Goal: Transaction & Acquisition: Purchase product/service

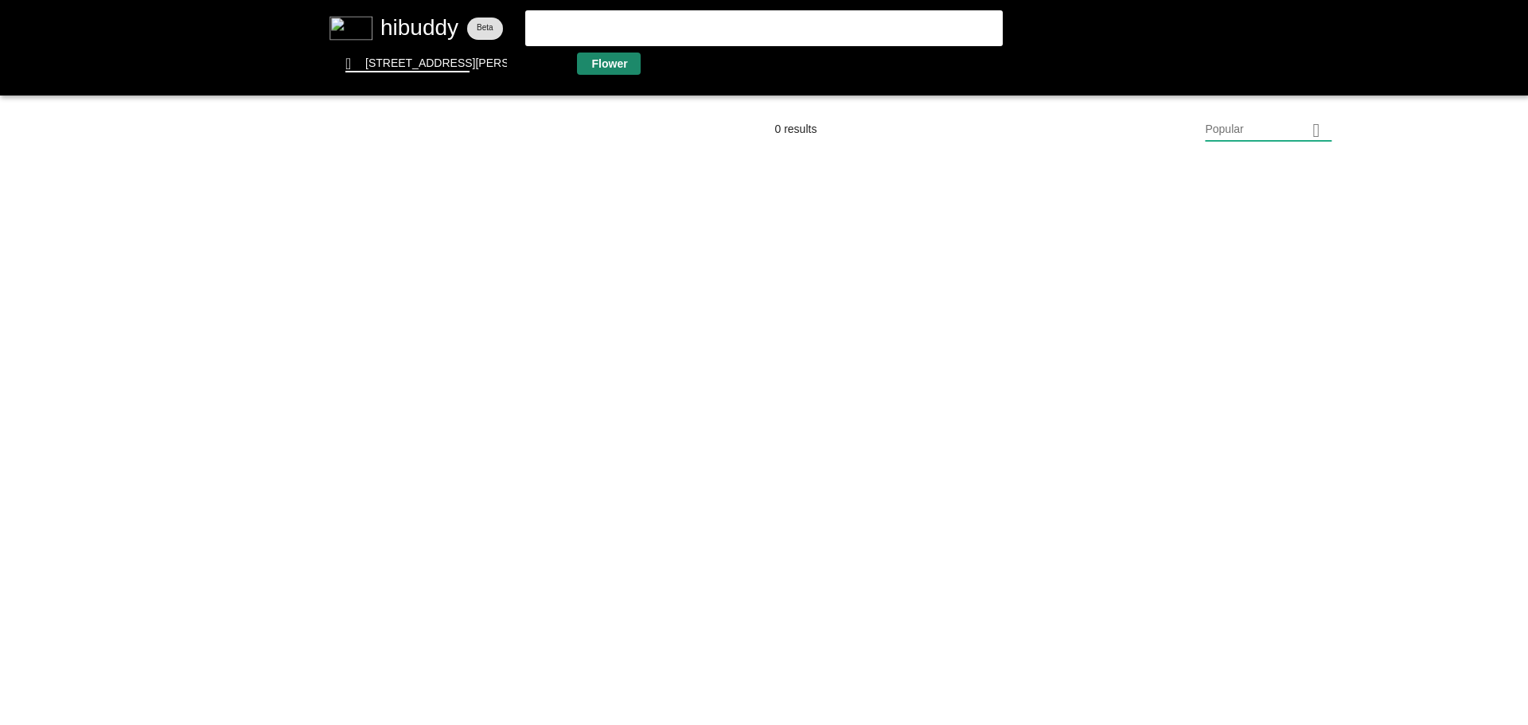
click at [601, 63] on flt-glass-pane at bounding box center [764, 362] width 1528 height 725
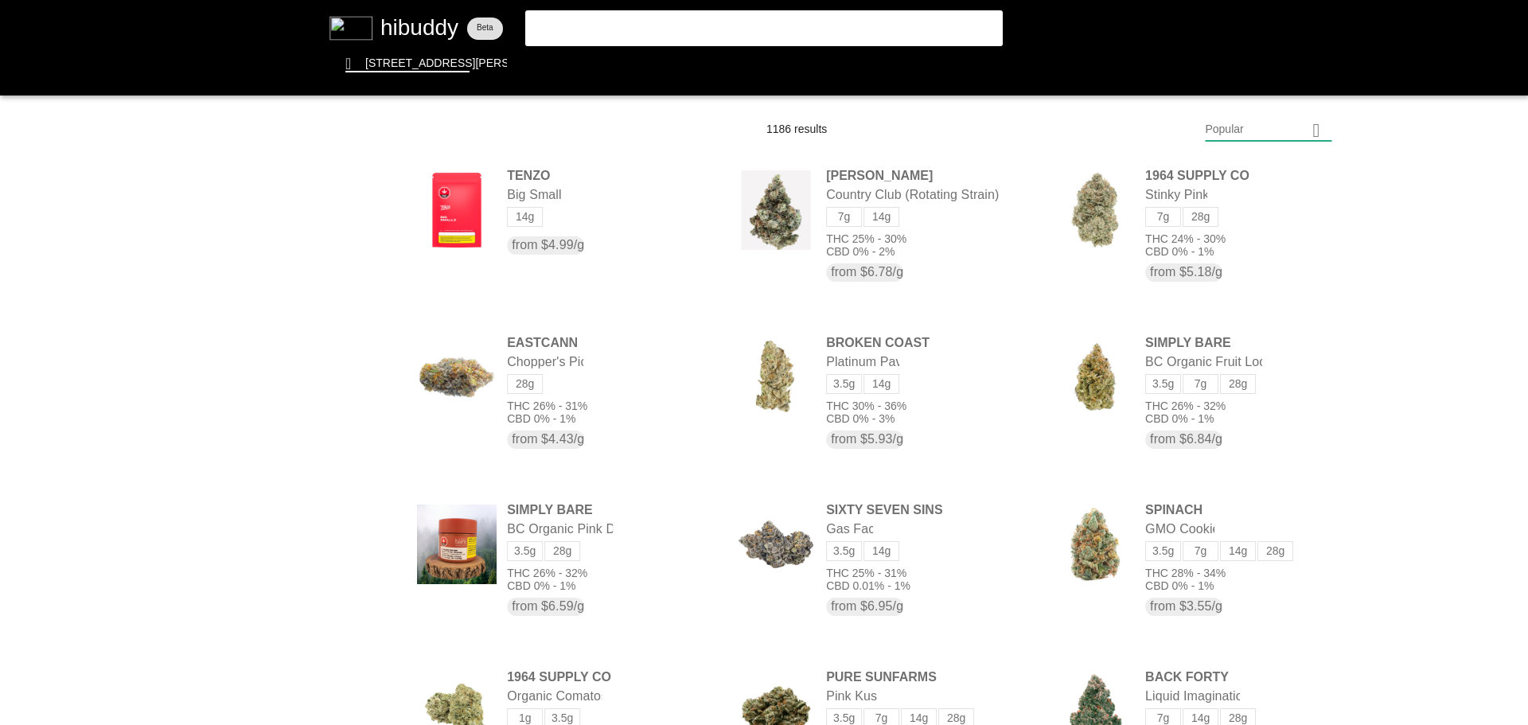
click at [1279, 131] on flt-glass-pane at bounding box center [764, 362] width 1528 height 725
click at [1271, 555] on flt-glass-pane at bounding box center [764, 362] width 1528 height 725
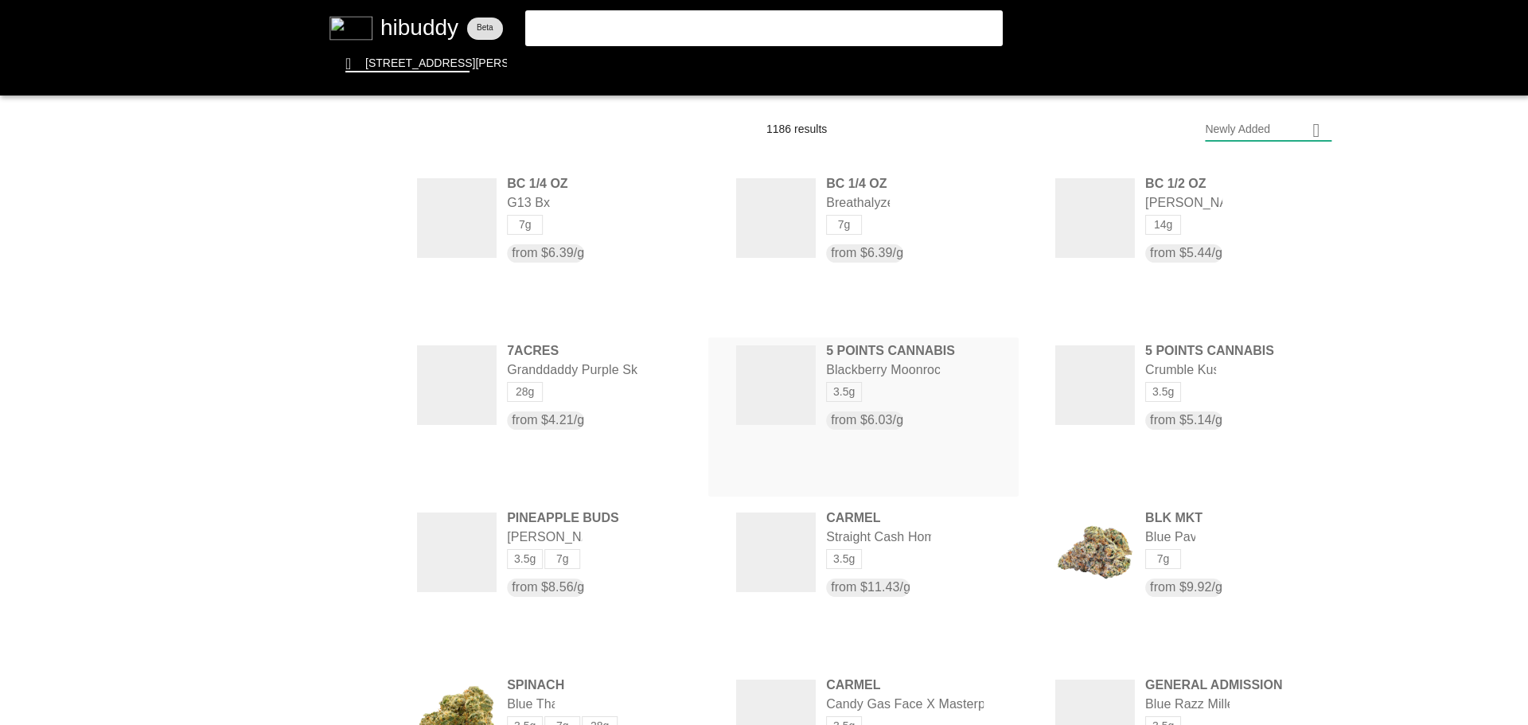
click at [941, 388] on flt-glass-pane at bounding box center [764, 362] width 1528 height 725
click at [1173, 230] on flt-glass-pane at bounding box center [764, 362] width 1528 height 725
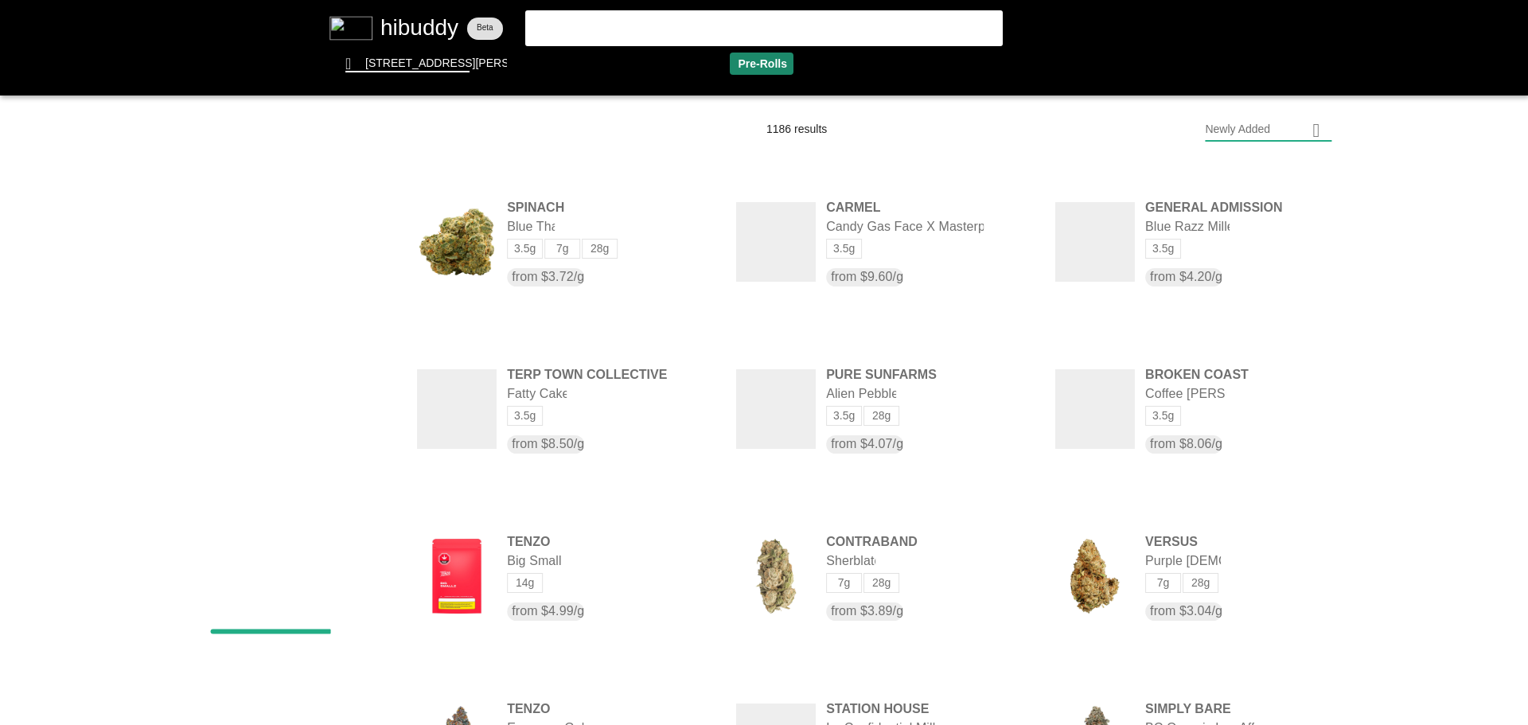
click at [767, 65] on flt-glass-pane at bounding box center [764, 362] width 1528 height 725
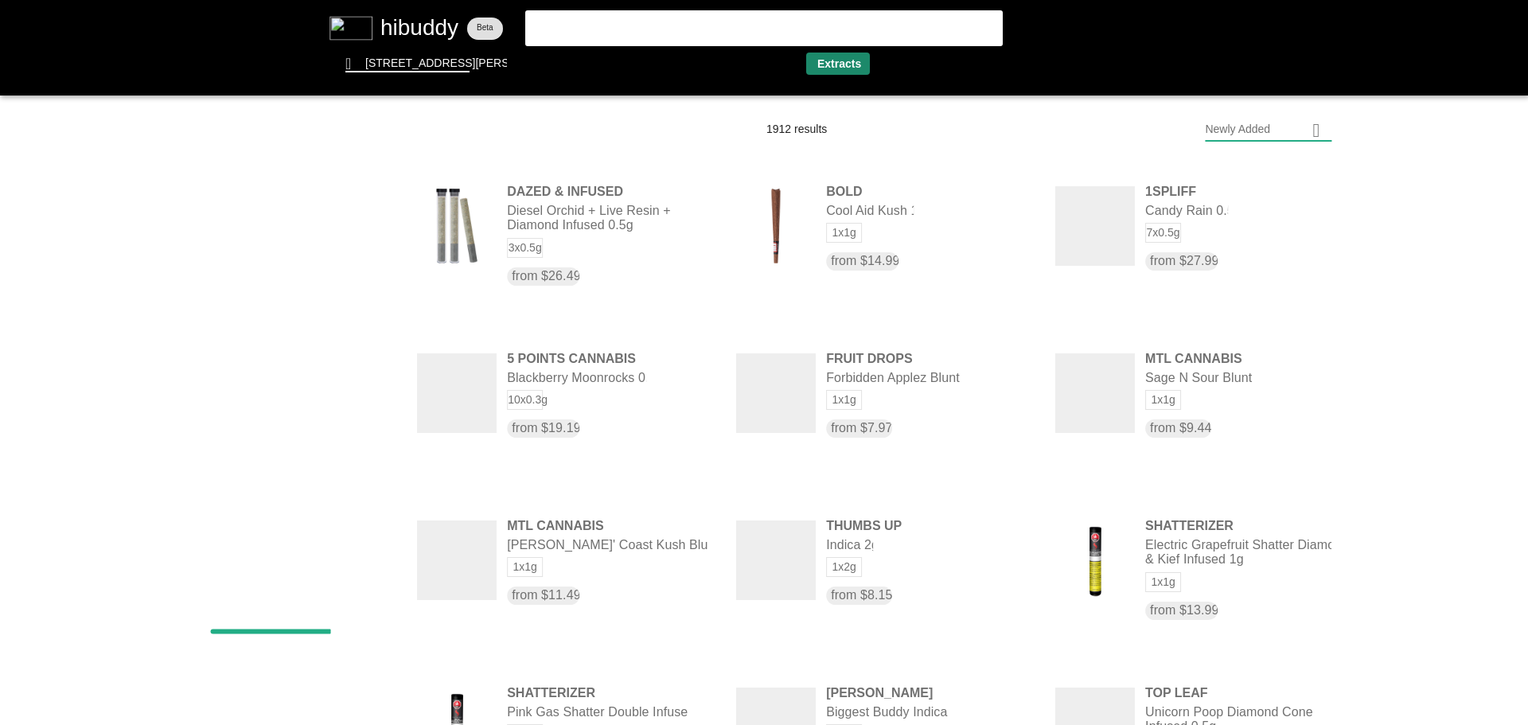
click at [829, 54] on flt-glass-pane at bounding box center [764, 362] width 1528 height 725
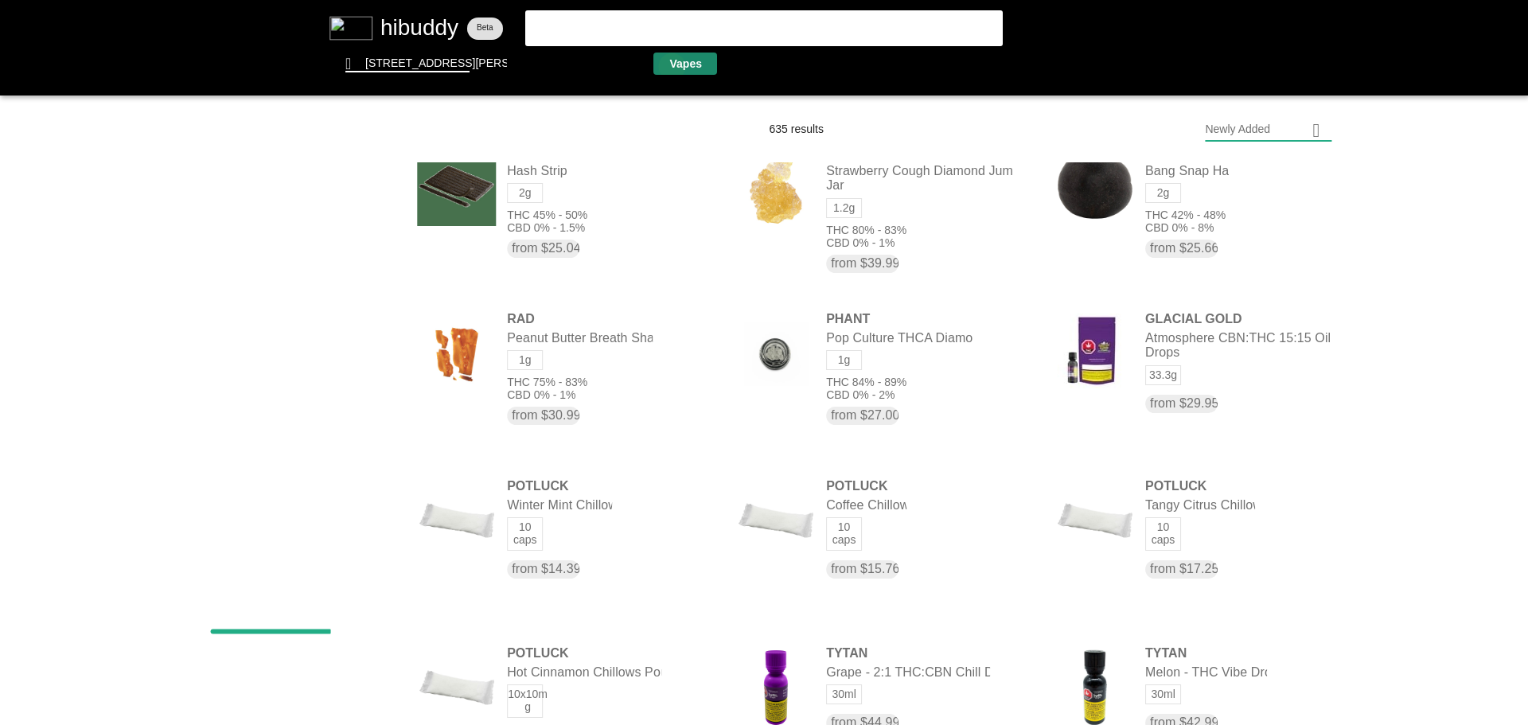
click at [670, 67] on flt-glass-pane at bounding box center [764, 362] width 1528 height 725
